Goal: Transaction & Acquisition: Purchase product/service

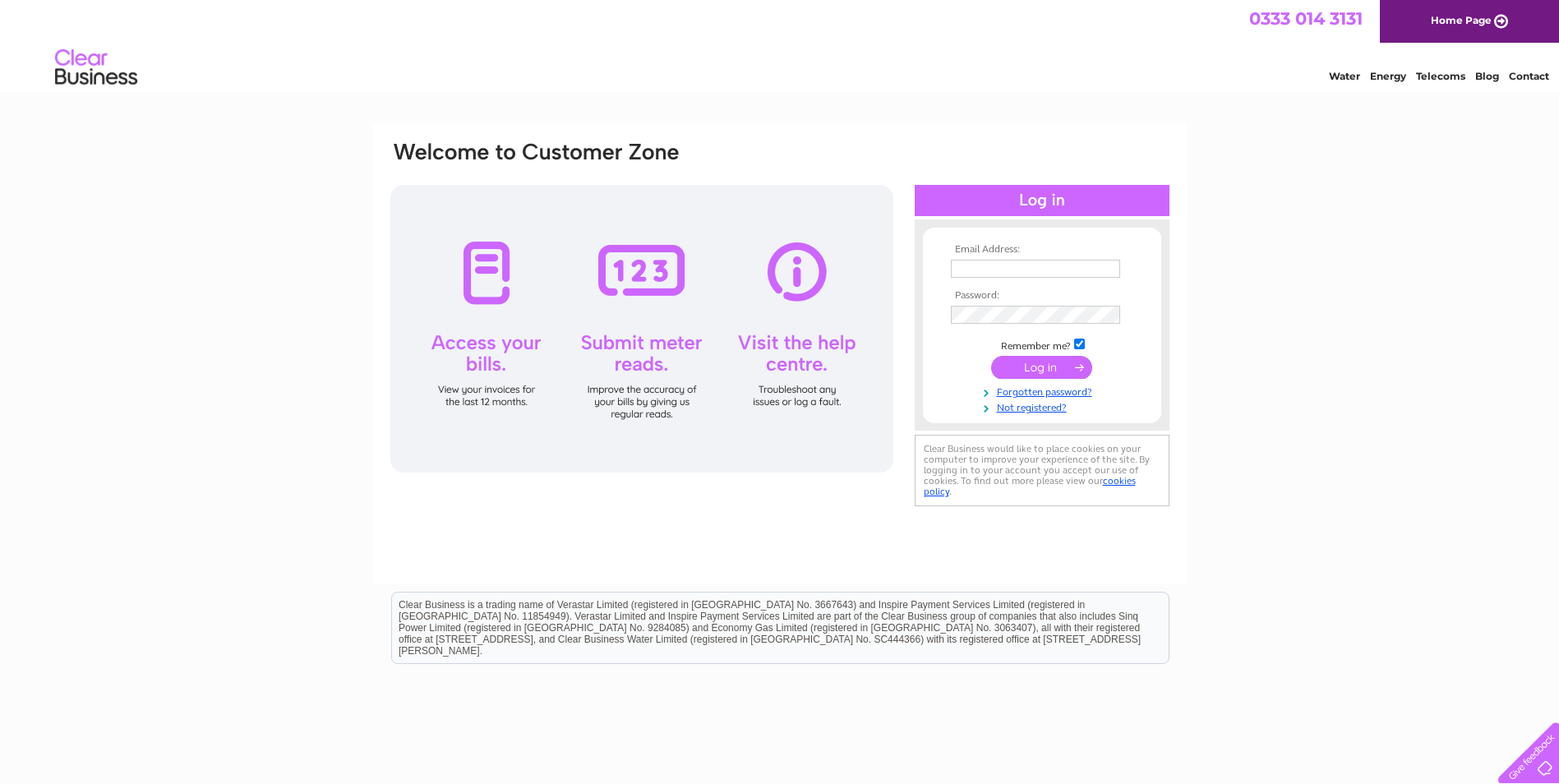
type input "kevansgs@sky.com"
click at [1044, 367] on input "submit" at bounding box center [1041, 367] width 101 height 23
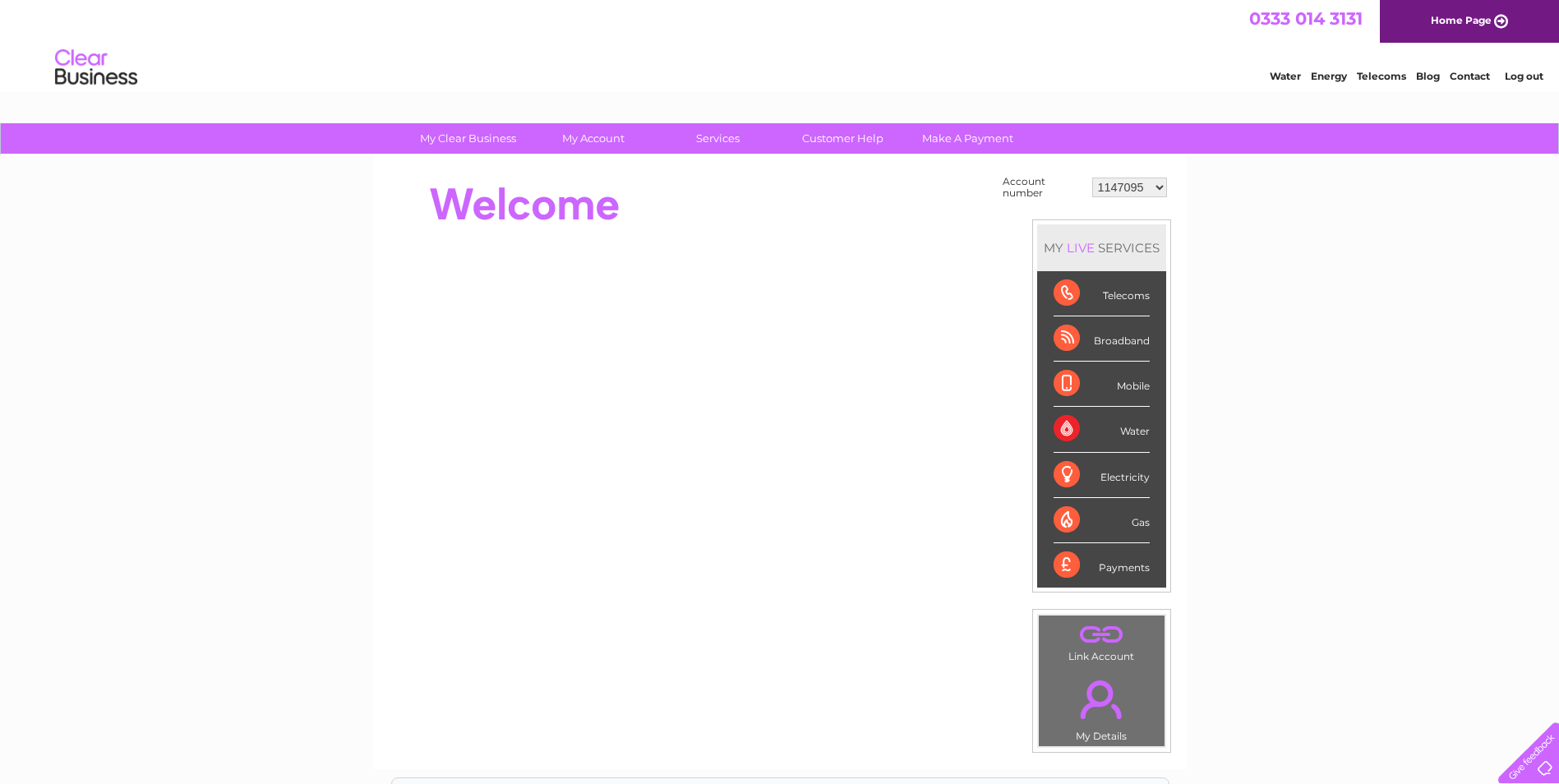
click at [1105, 187] on select "1147095 30289315" at bounding box center [1129, 187] width 75 height 19
select select "30289315"
click at [1092, 177] on select "1147095 30289315" at bounding box center [1129, 187] width 75 height 19
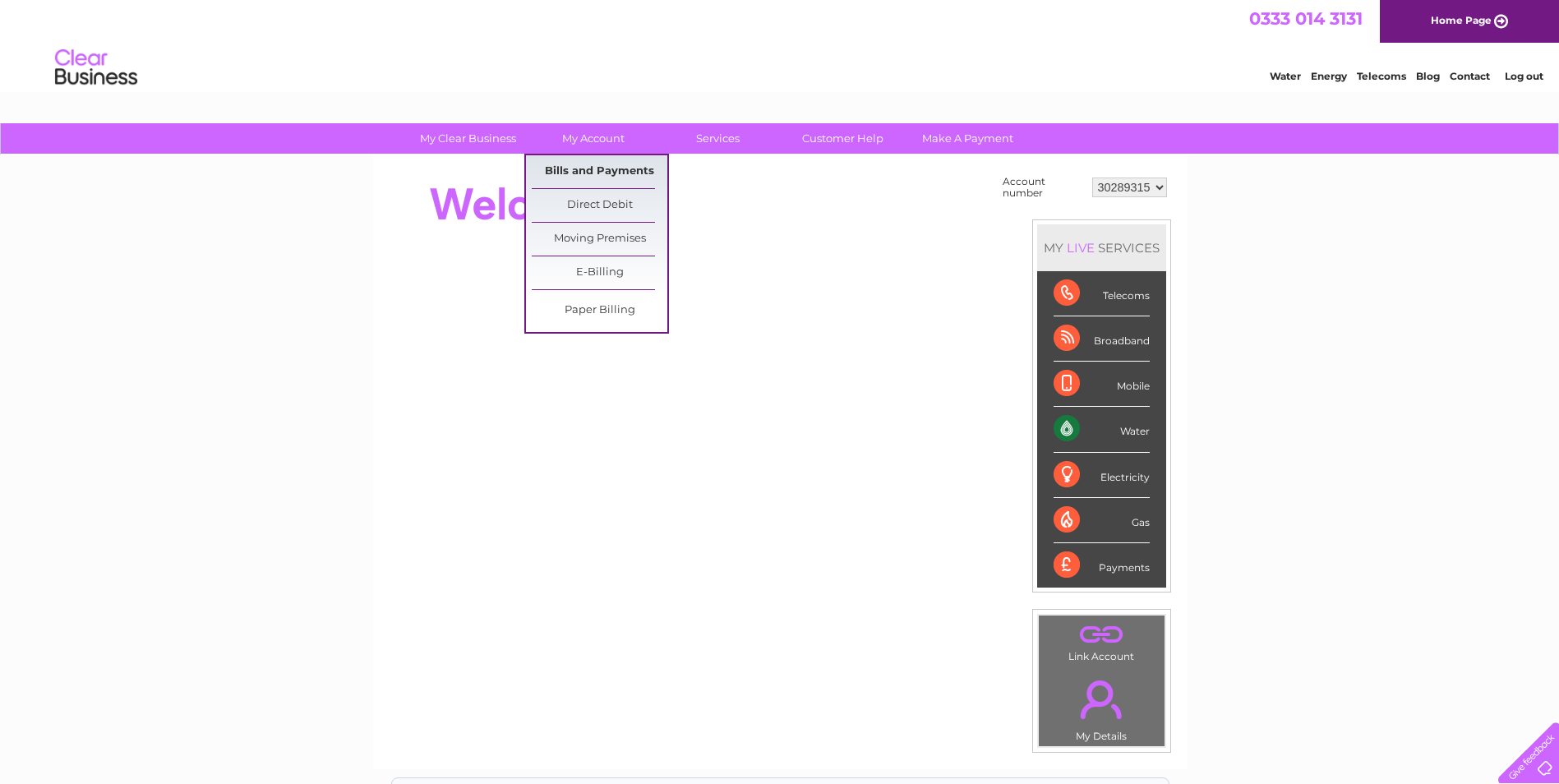
click at [595, 168] on link "Bills and Payments" at bounding box center [599, 171] width 136 height 33
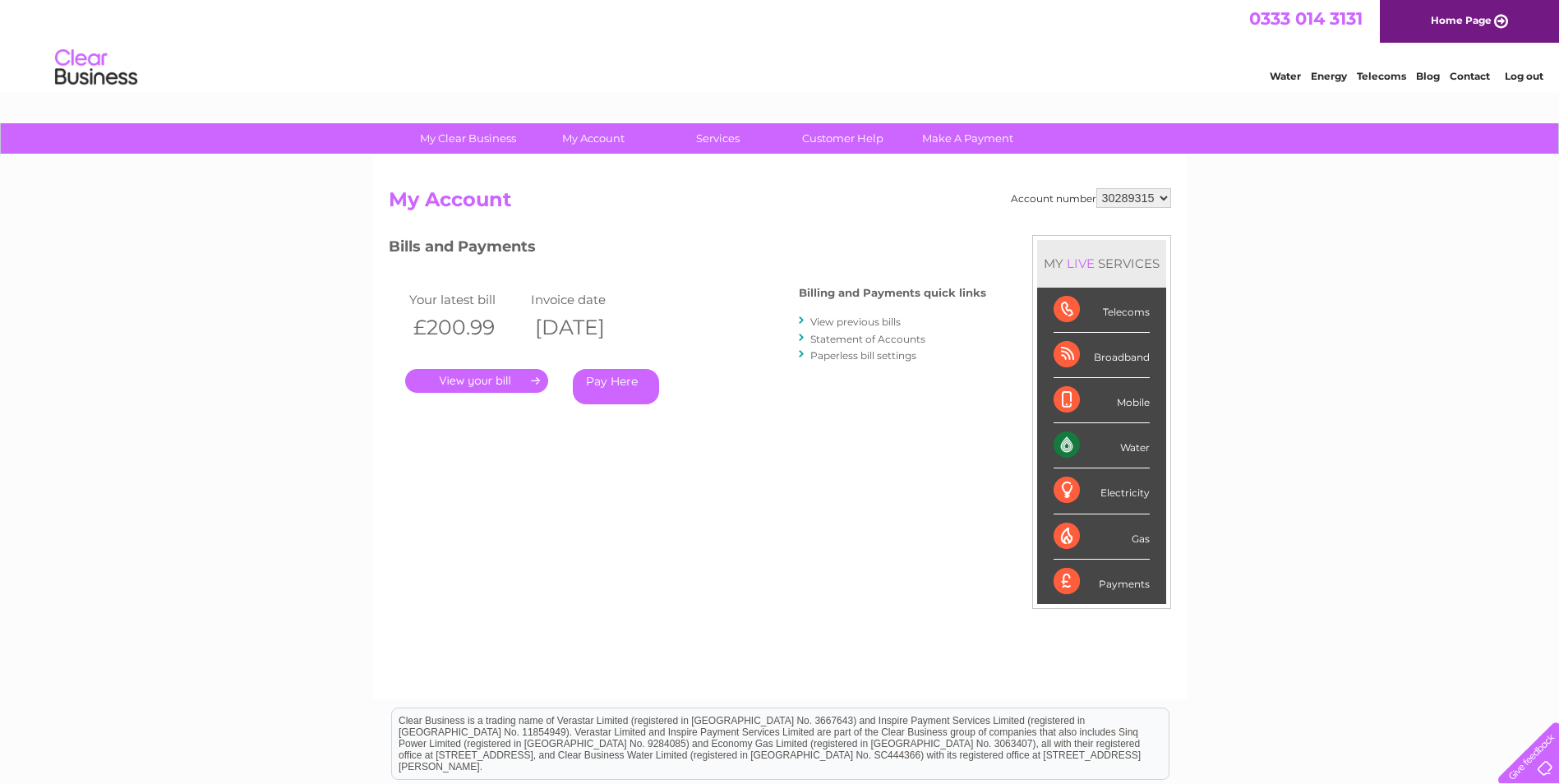
click at [621, 379] on link "Pay Here" at bounding box center [616, 386] width 87 height 36
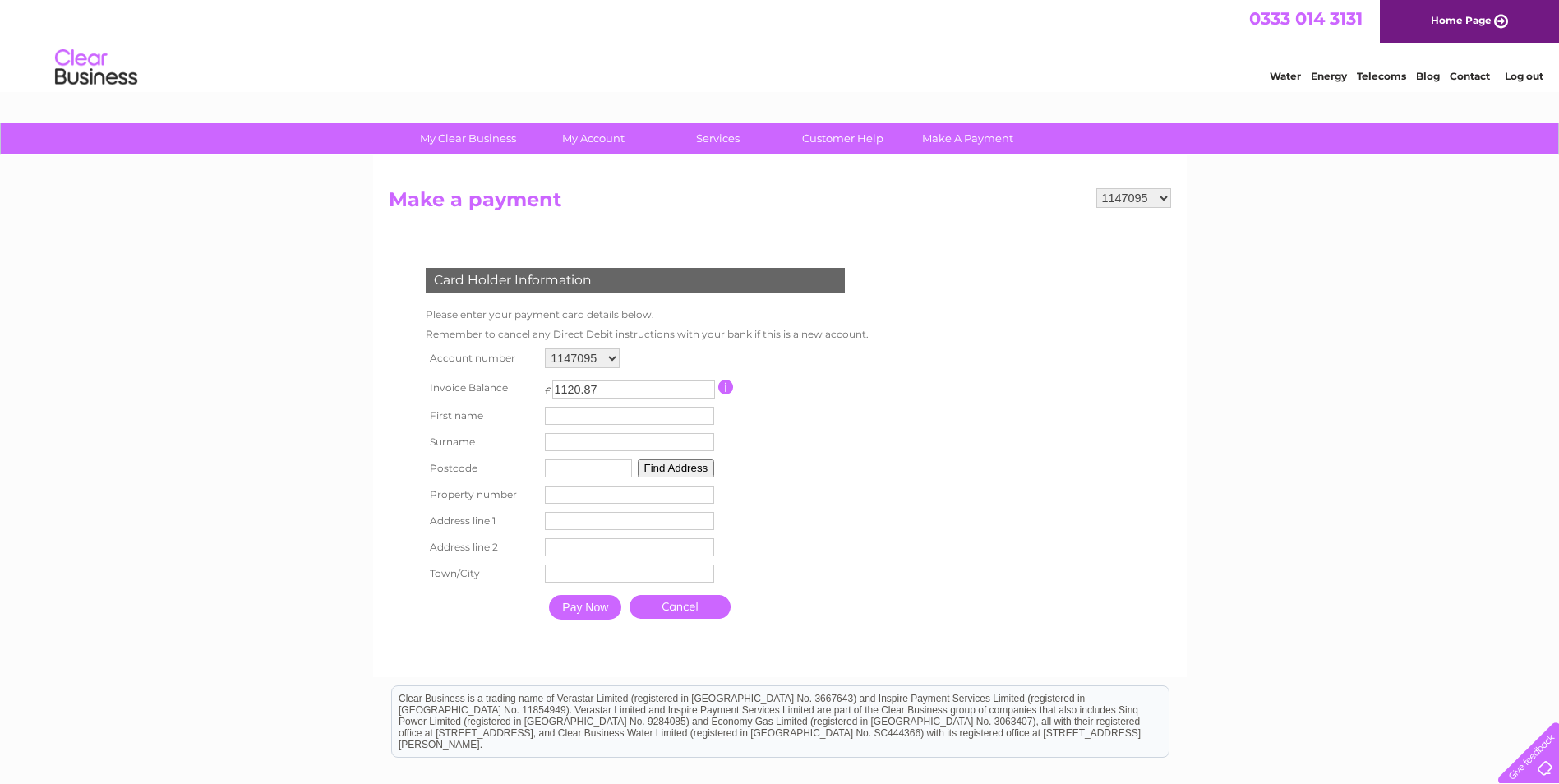
click at [608, 354] on select "1147095 30289315" at bounding box center [582, 358] width 75 height 19
select select "30289315"
click at [544, 349] on select "1147095 30289315" at bounding box center [582, 358] width 75 height 19
click at [595, 611] on input "Pay Now" at bounding box center [585, 607] width 72 height 25
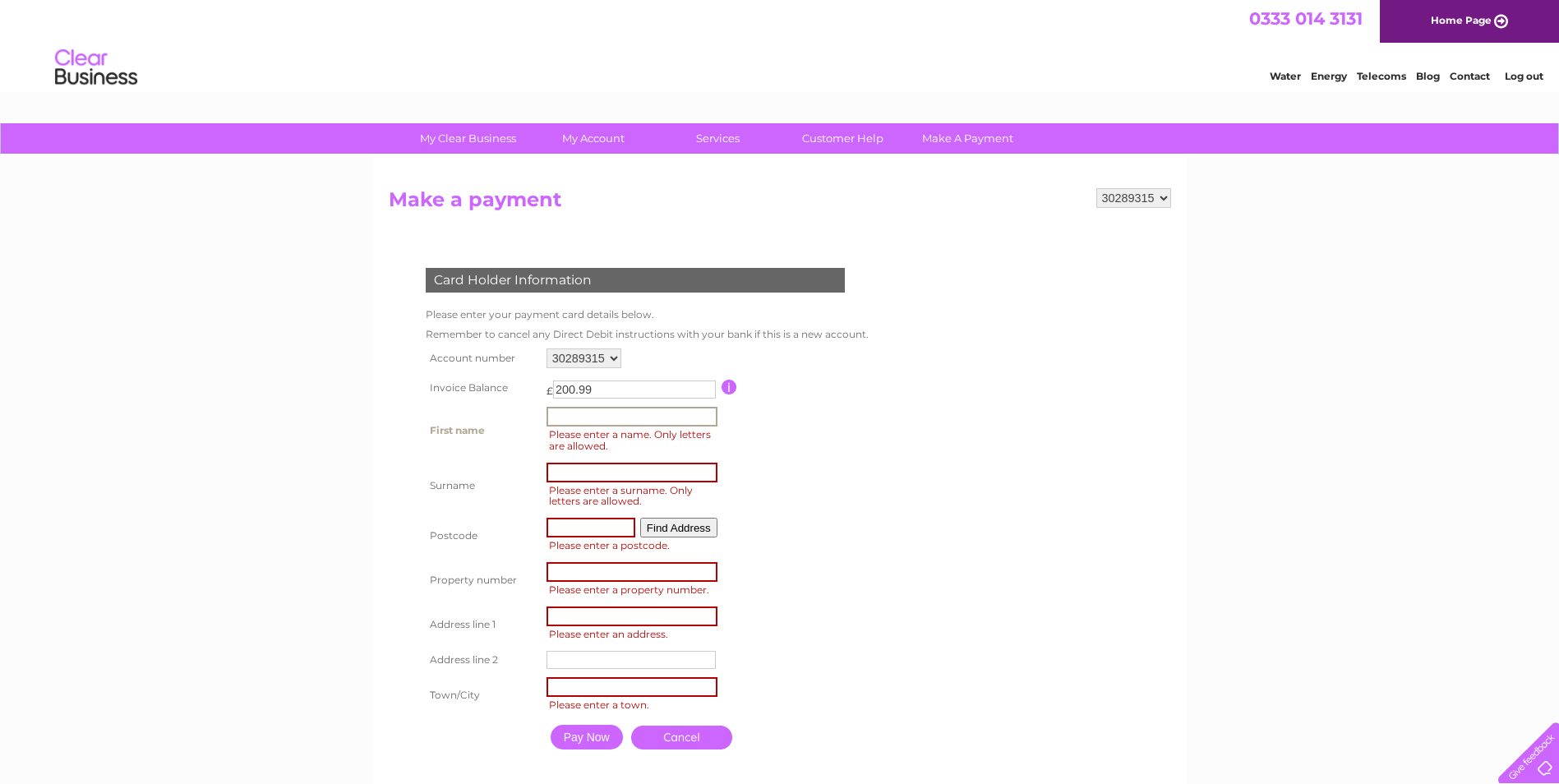
click at [595, 416] on input "text" at bounding box center [631, 416] width 171 height 19
type input "[PERSON_NAME]"
type input "ml9 3ad"
type input "Ayr Road"
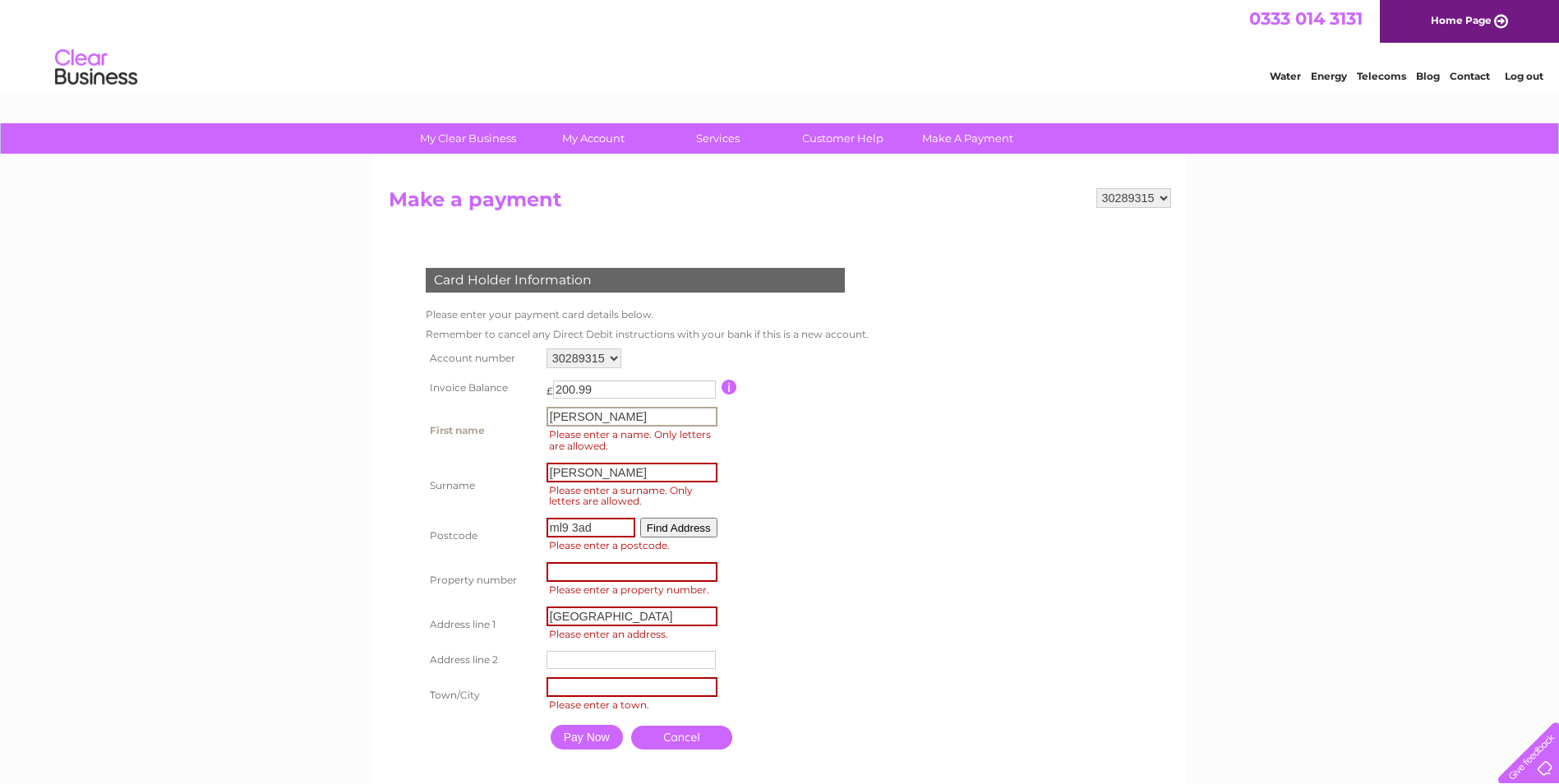
type input "Larkhall"
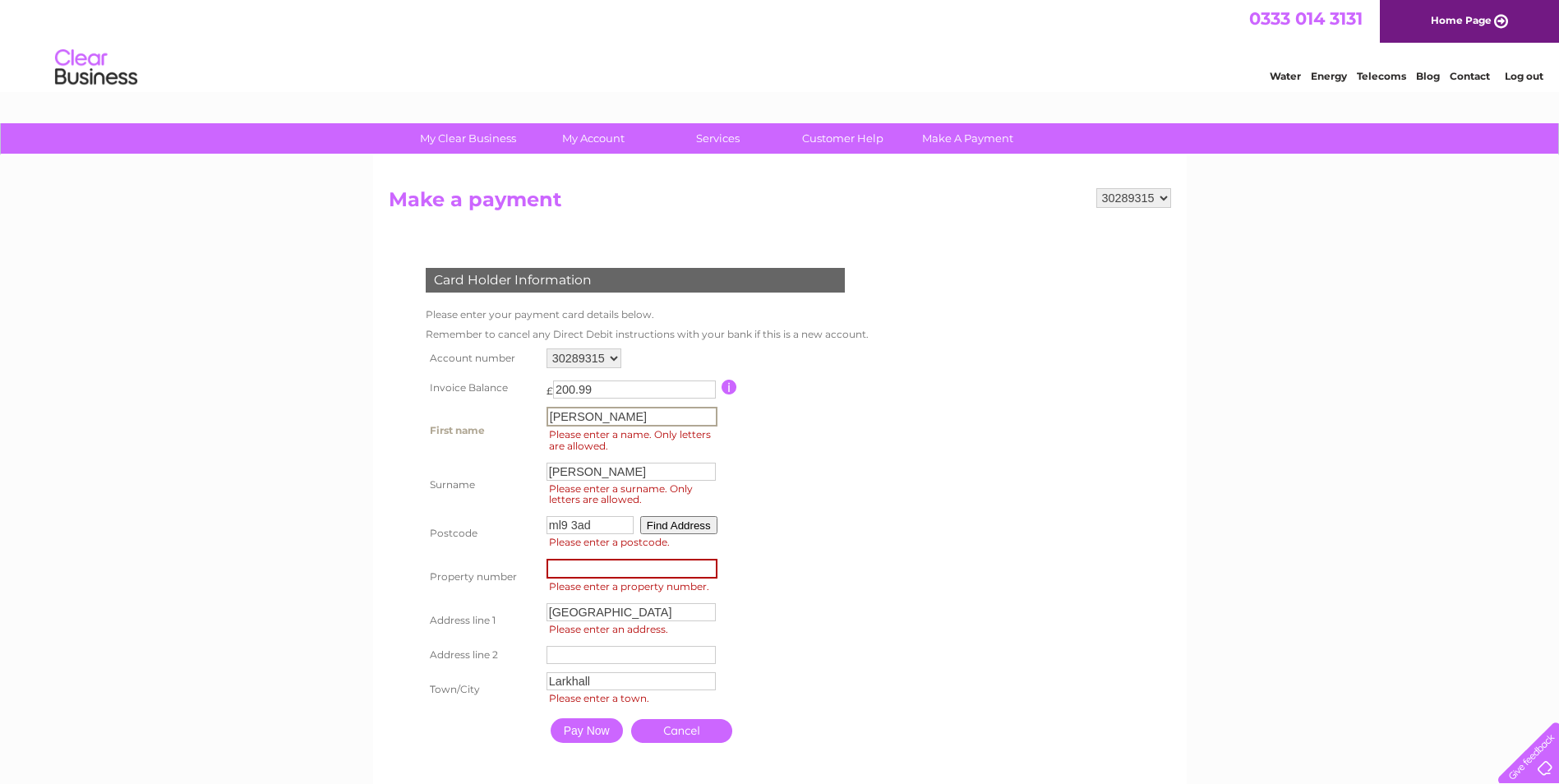
click at [595, 569] on input "number" at bounding box center [631, 568] width 171 height 19
type input "2"
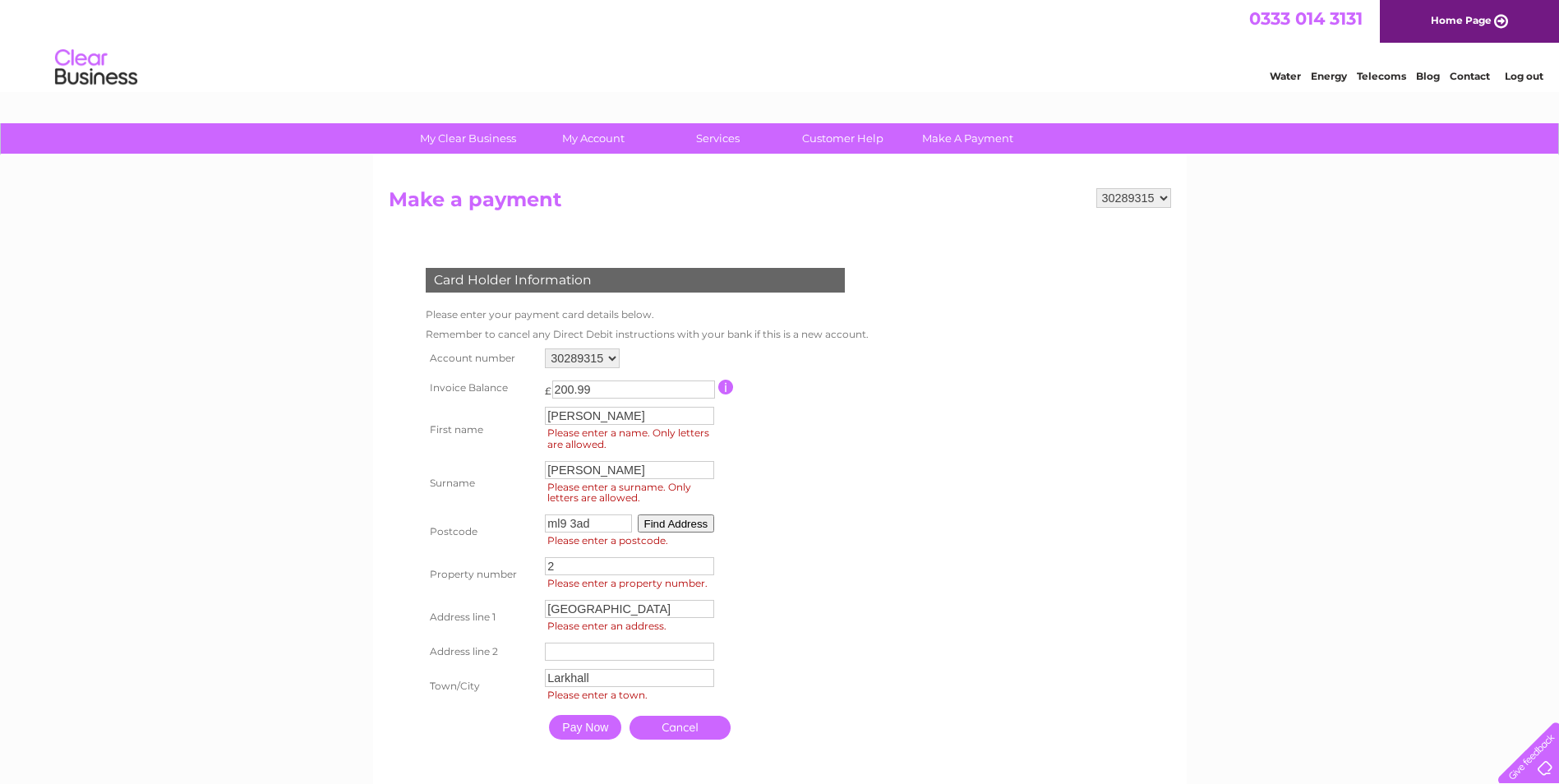
click at [604, 721] on input "Pay Now" at bounding box center [585, 727] width 72 height 25
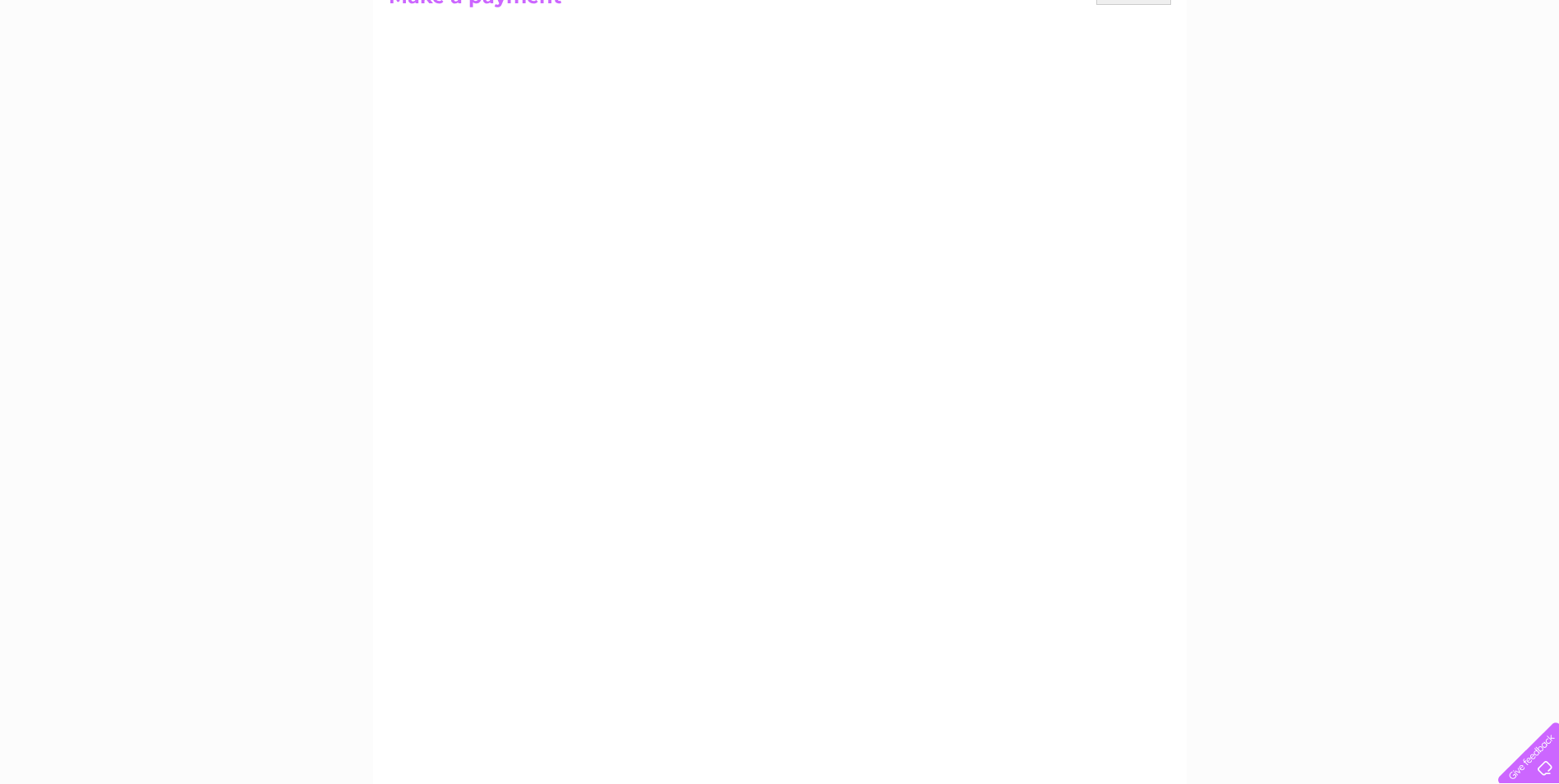
scroll to position [174, 0]
